Goal: Task Accomplishment & Management: Complete application form

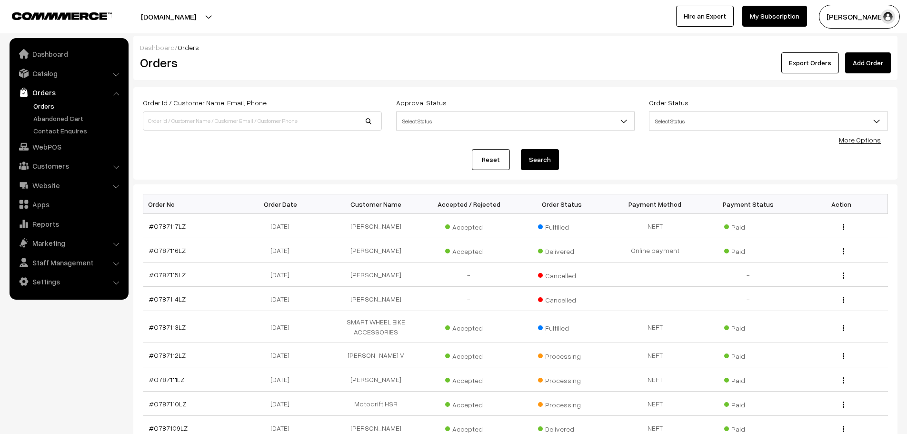
click at [868, 62] on link "Add Order" at bounding box center [868, 62] width 46 height 21
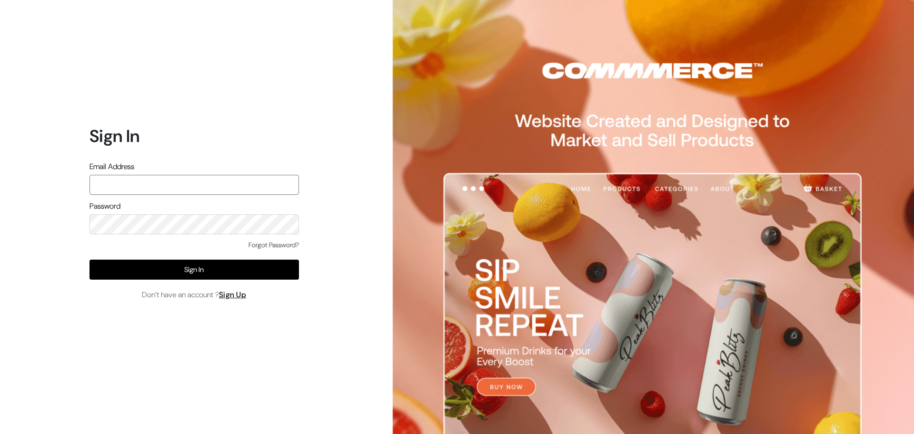
type input "ansaziz777@gmail.com"
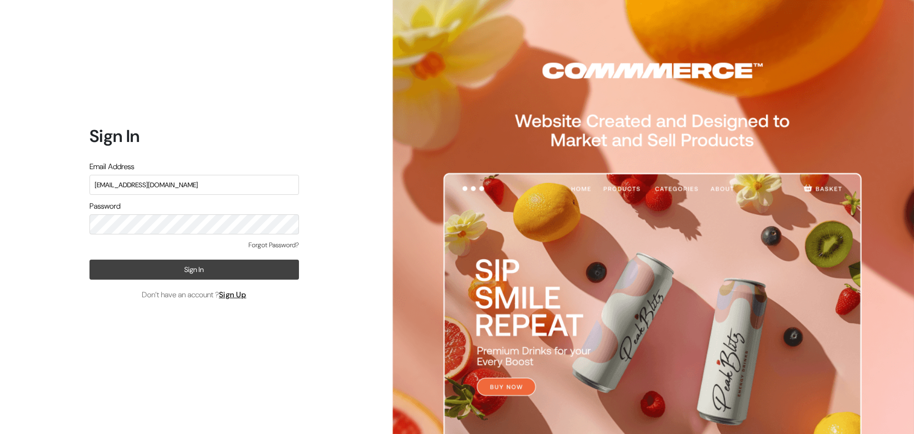
click at [192, 274] on button "Sign In" at bounding box center [193, 269] width 209 height 20
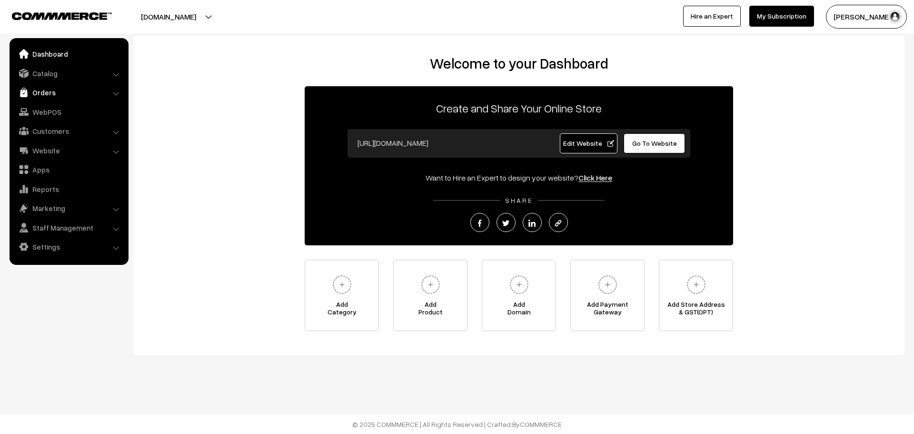
click at [35, 91] on link "Orders" at bounding box center [68, 92] width 113 height 17
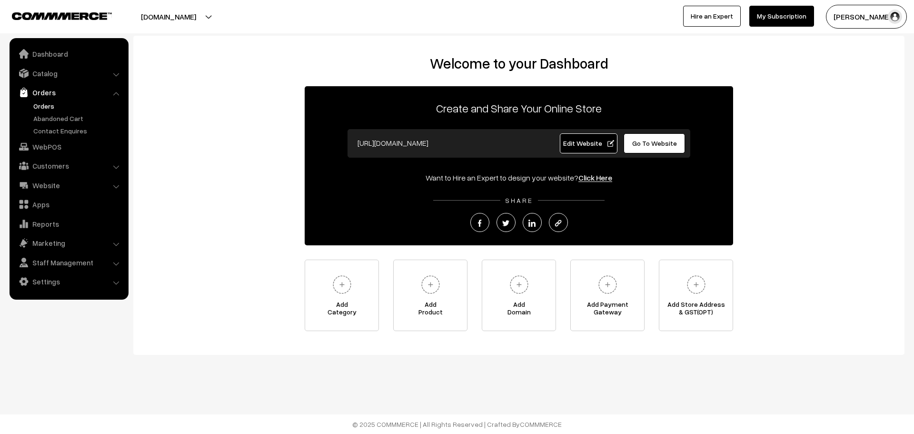
click at [43, 110] on link "Orders" at bounding box center [78, 106] width 94 height 10
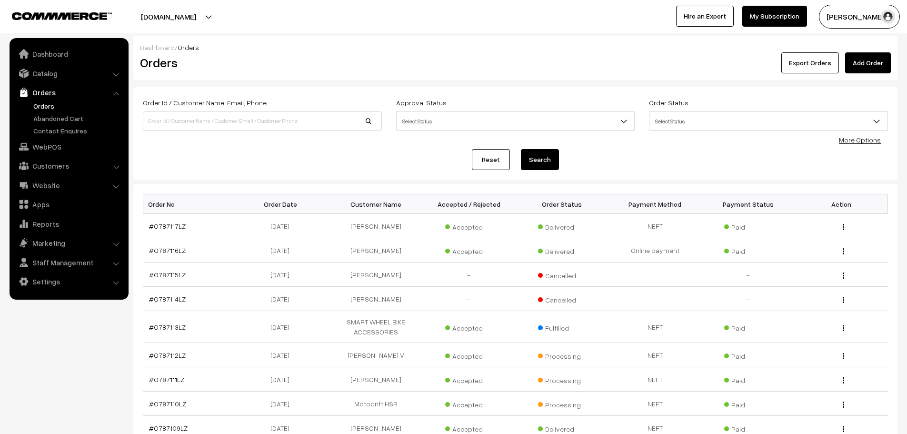
click at [859, 69] on link "Add Order" at bounding box center [868, 62] width 46 height 21
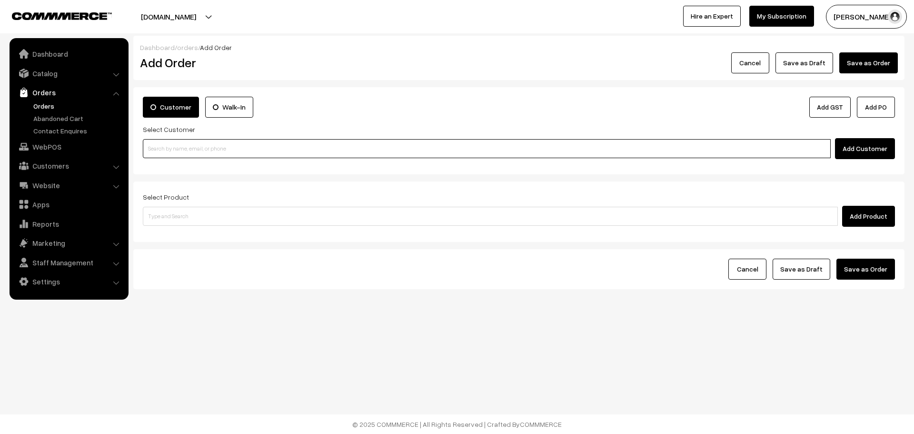
click at [273, 152] on input at bounding box center [487, 148] width 688 height 19
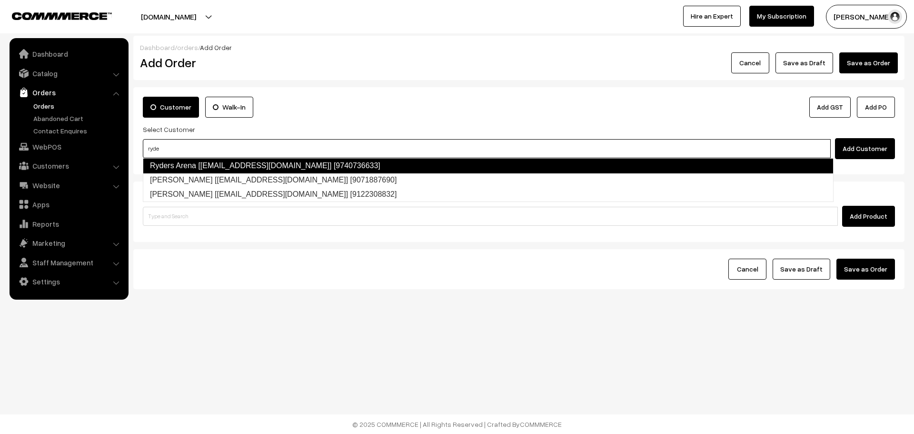
click at [223, 159] on link "Ryders Arena [support@rydersarena.com] [9740736633]" at bounding box center [488, 165] width 691 height 15
type input "ryde"
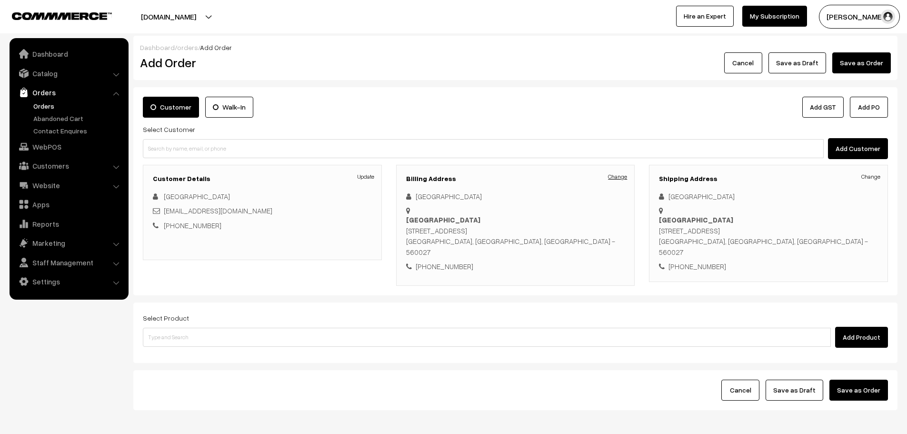
click at [622, 179] on link "Change" at bounding box center [617, 176] width 19 height 9
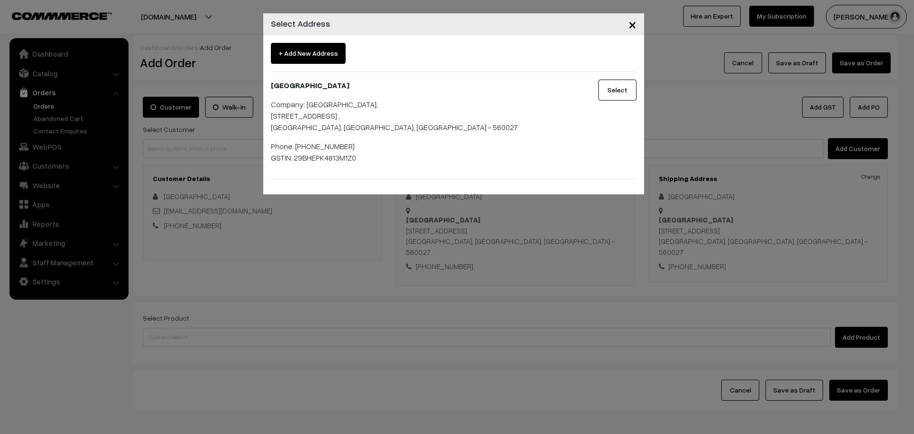
click at [625, 94] on button "Select" at bounding box center [617, 89] width 38 height 21
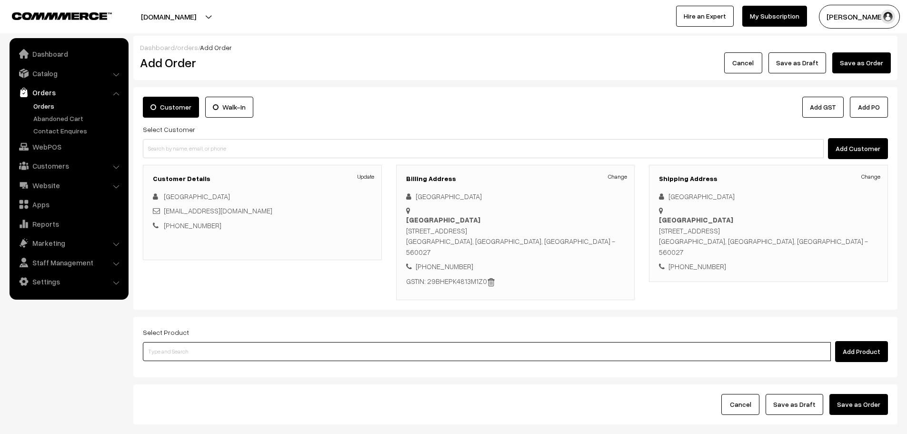
click at [346, 342] on input at bounding box center [487, 351] width 688 height 19
type input "S3 Eli"
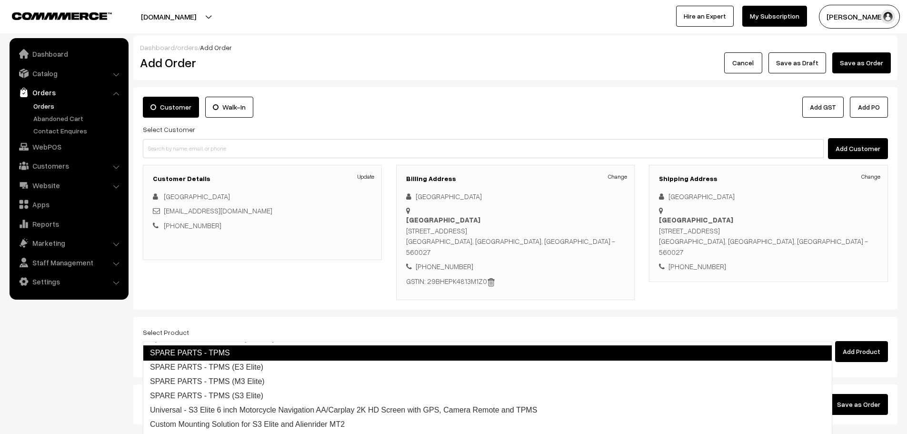
scroll to position [57, 0]
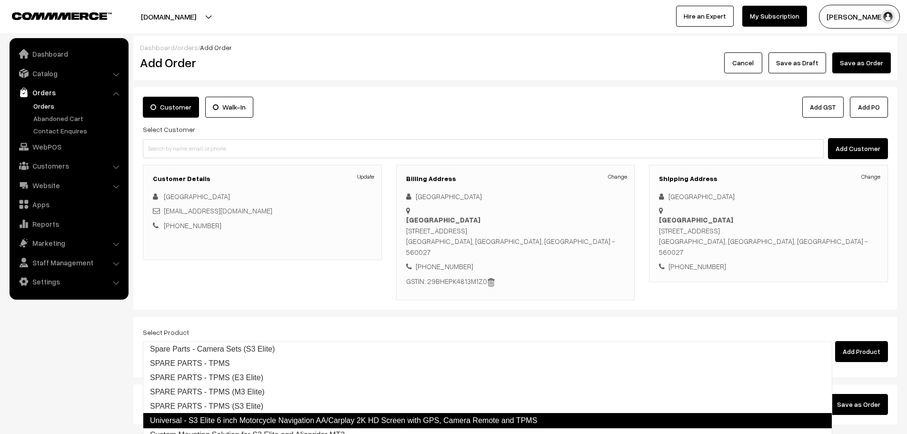
click at [338, 416] on link "Universal - S3 Elite 6 inch Motorcycle Navigation AA/Carplay 2K HD Screen with …" at bounding box center [487, 420] width 689 height 15
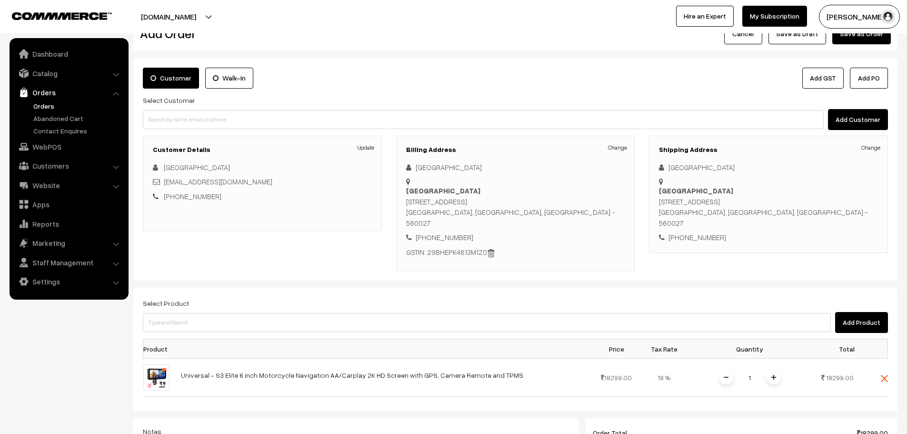
scroll to position [143, 0]
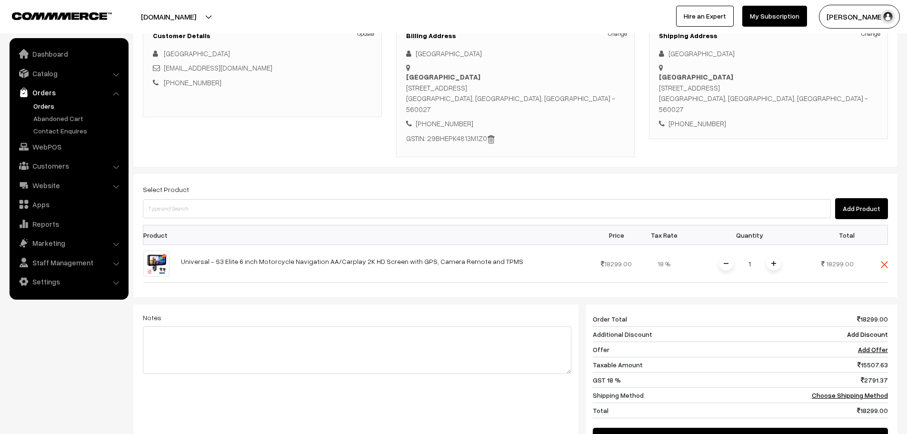
click at [772, 256] on span at bounding box center [773, 263] width 14 height 14
click at [772, 261] on img at bounding box center [773, 263] width 5 height 5
click at [875, 342] on td "Add Offer" at bounding box center [840, 349] width 94 height 15
click at [875, 327] on td "Add Discount" at bounding box center [840, 334] width 94 height 15
click at [875, 330] on link "Add Discount" at bounding box center [867, 334] width 41 height 8
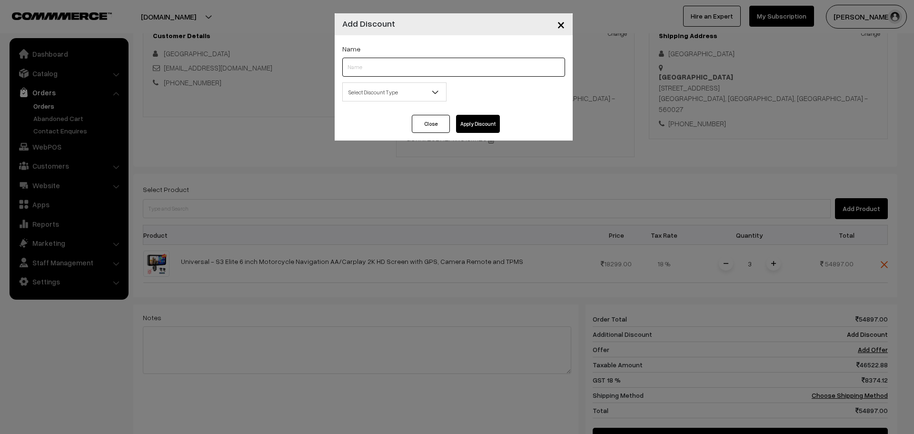
click at [450, 60] on input "text" at bounding box center [453, 67] width 223 height 19
type input "B2B"
click at [401, 86] on span "Select Discount Type" at bounding box center [394, 92] width 103 height 17
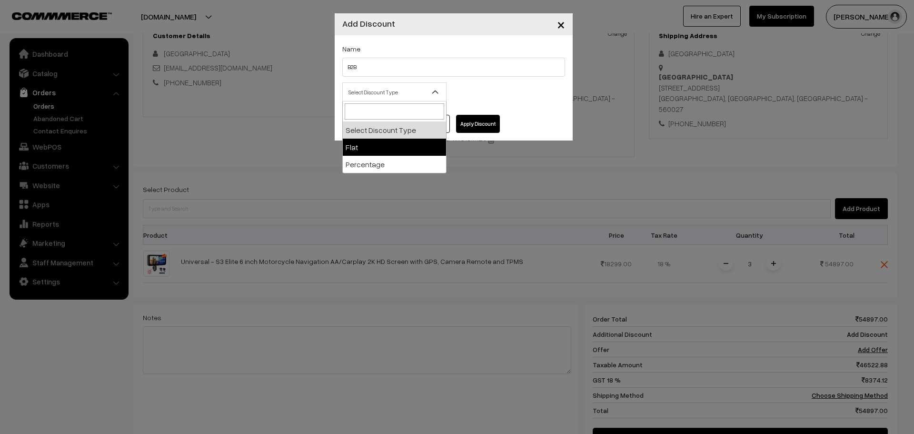
select select "flat"
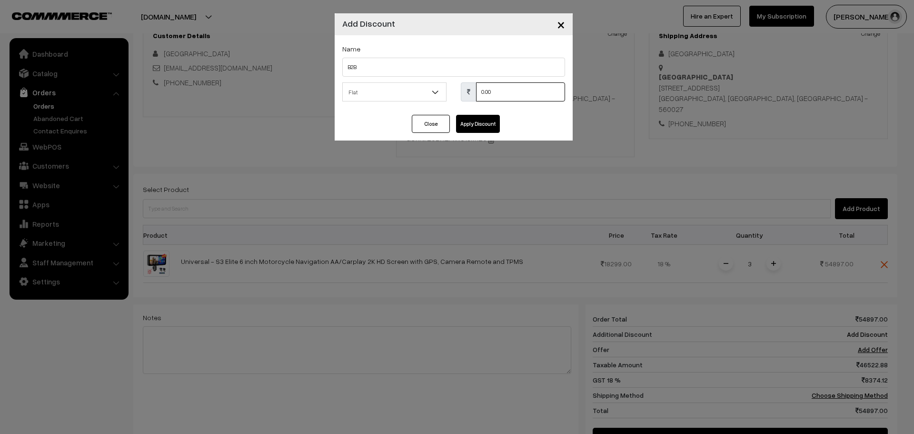
drag, startPoint x: 533, startPoint y: 91, endPoint x: 427, endPoint y: 99, distance: 106.4
click at [427, 99] on div "Select Discount Type Flat Percentage Flat 0.00 % 0.00" at bounding box center [453, 94] width 237 height 25
type input "12897"
click at [497, 127] on button "Apply Discount" at bounding box center [478, 124] width 44 height 18
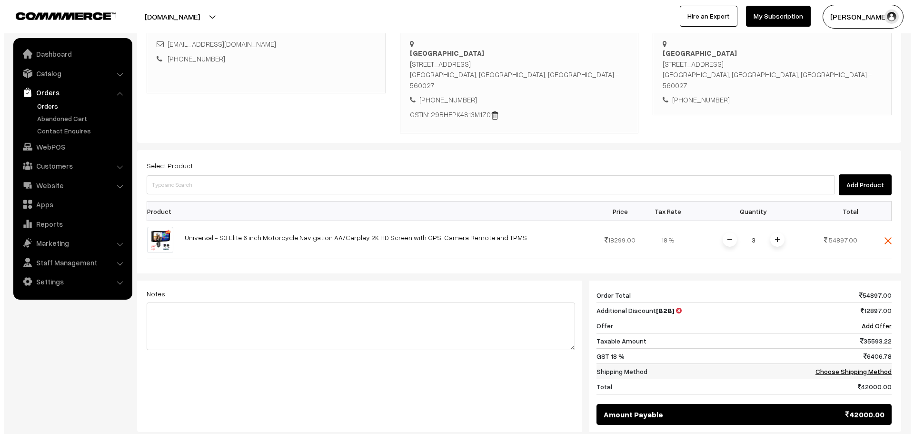
scroll to position [238, 0]
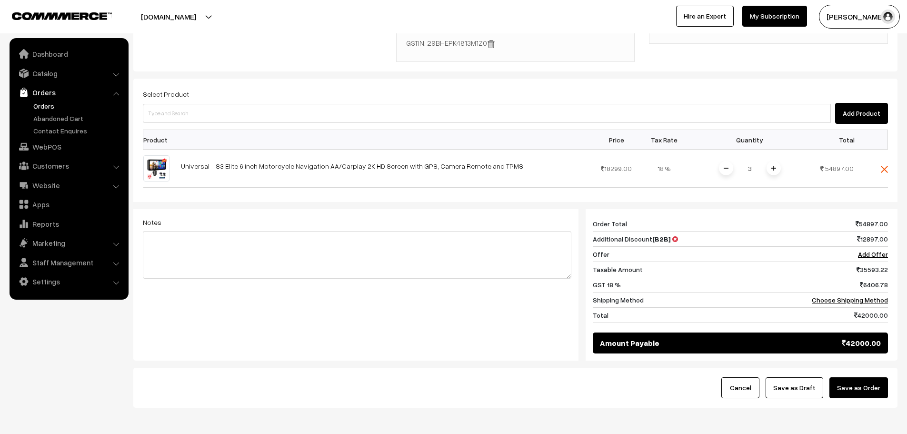
click at [872, 377] on button "Save as Order" at bounding box center [858, 387] width 59 height 21
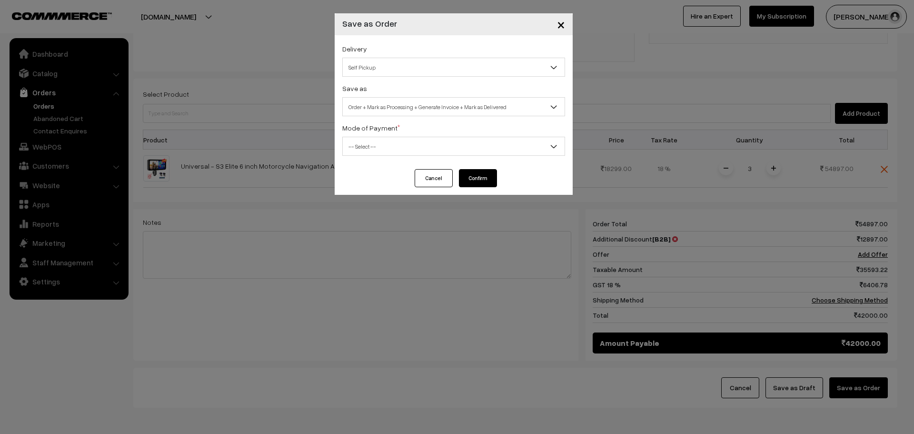
click at [377, 69] on span "Self Pickup" at bounding box center [454, 67] width 222 height 17
click at [378, 109] on span "Order + Mark as Processing + Generate Invoice + Mark as Delivered" at bounding box center [454, 107] width 222 height 17
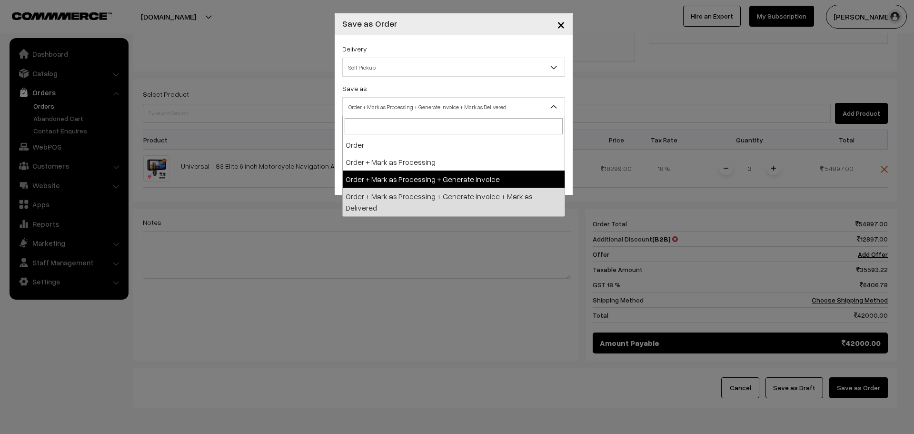
select select "3"
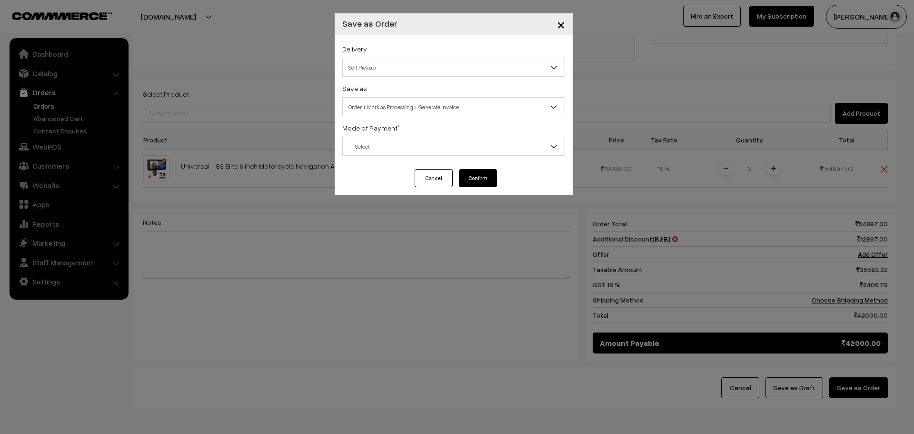
click at [398, 150] on span "-- Select --" at bounding box center [454, 146] width 222 height 17
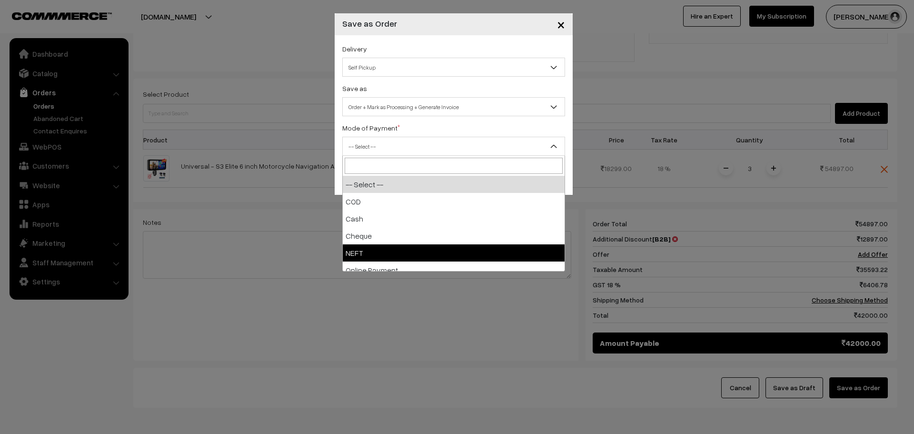
select select "4"
checkbox input "true"
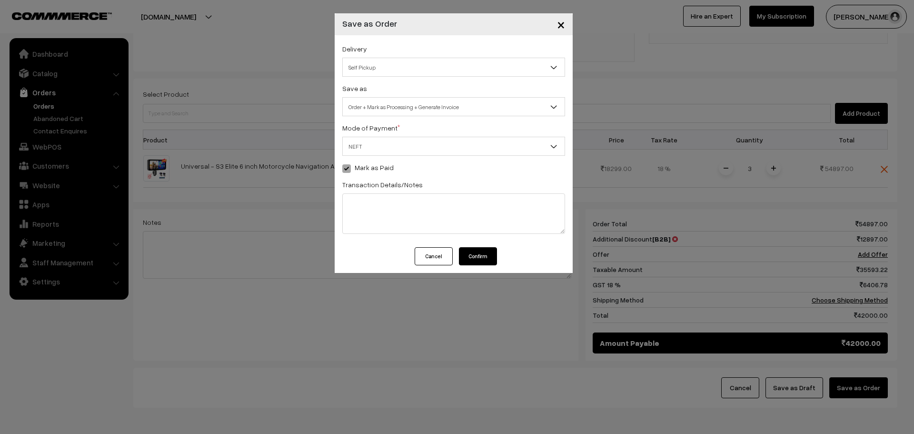
click at [486, 251] on button "Confirm" at bounding box center [478, 256] width 38 height 18
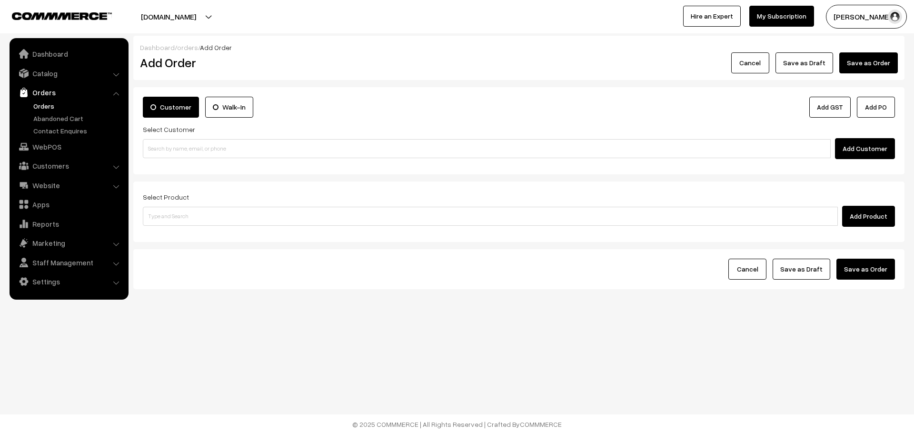
click at [39, 107] on link "Orders" at bounding box center [78, 106] width 94 height 10
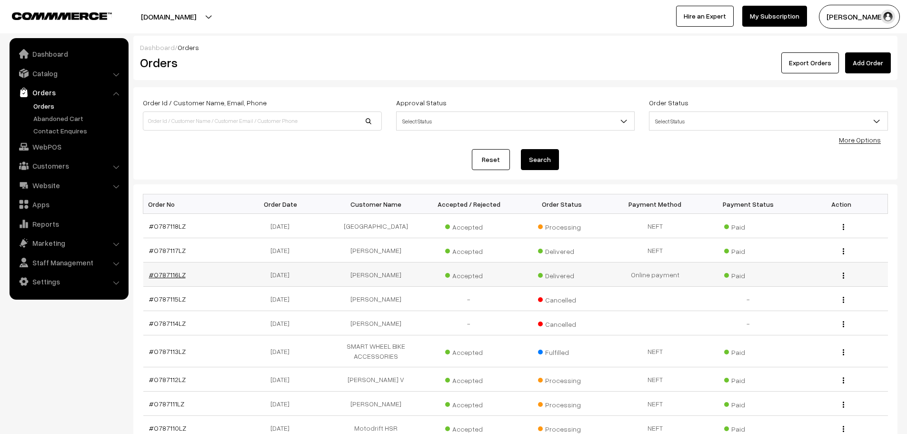
scroll to position [150, 0]
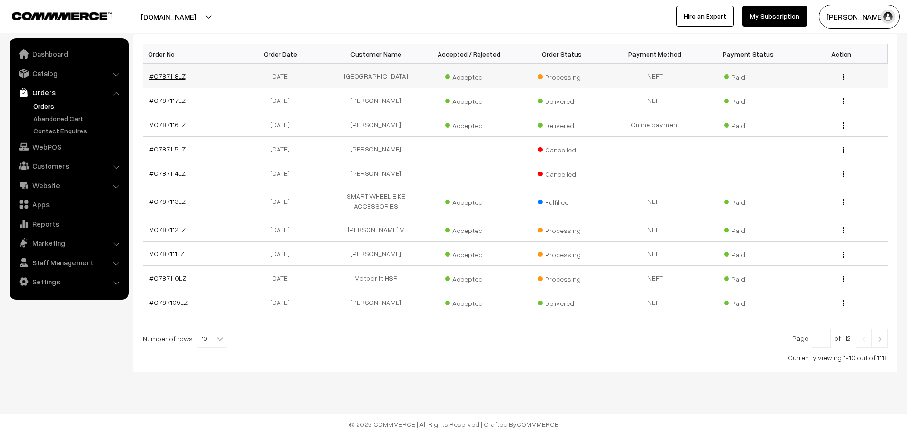
click at [175, 74] on link "#O787118LZ" at bounding box center [167, 76] width 37 height 8
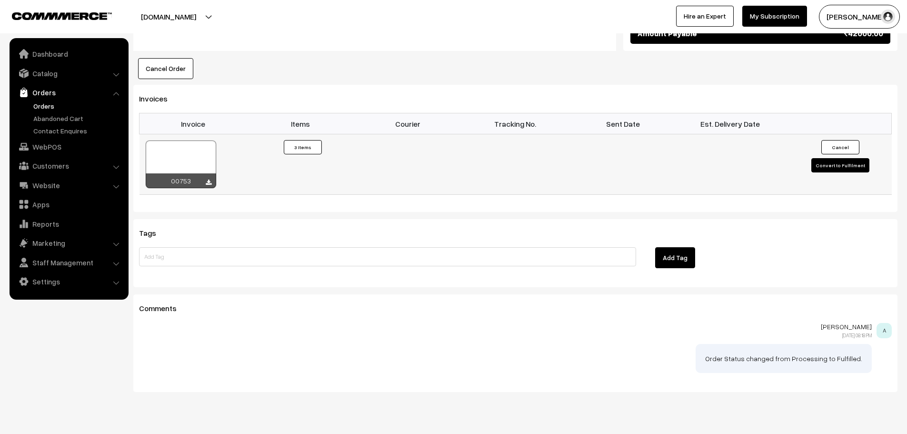
scroll to position [644, 0]
click at [207, 180] on icon at bounding box center [209, 183] width 6 height 6
click at [45, 109] on link "Orders" at bounding box center [78, 106] width 94 height 10
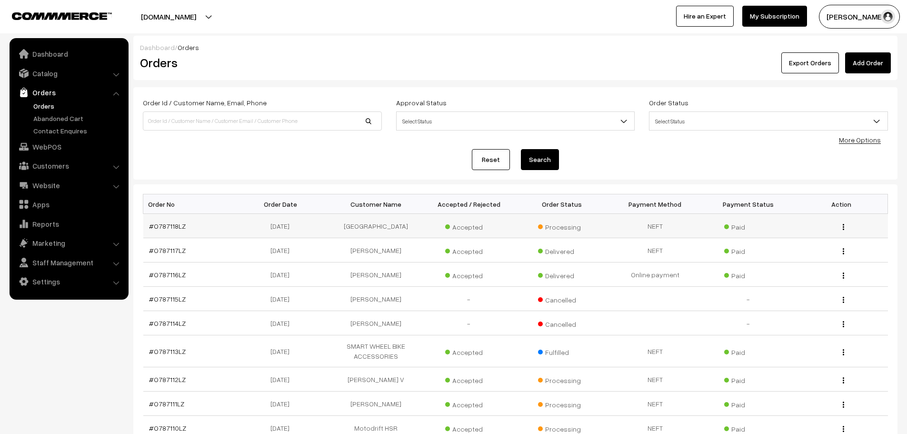
click at [158, 230] on td "#O787118LZ" at bounding box center [189, 226] width 93 height 24
click at [158, 226] on link "#O787118LZ" at bounding box center [167, 226] width 37 height 8
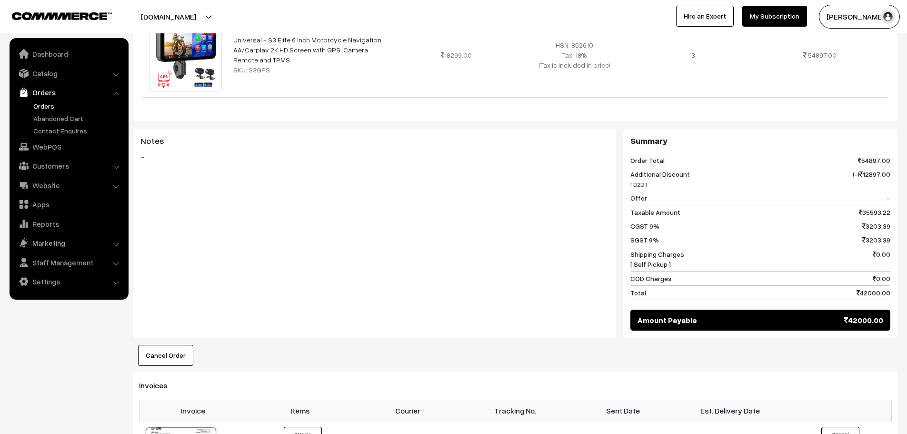
scroll to position [476, 0]
